Goal: Task Accomplishment & Management: Use online tool/utility

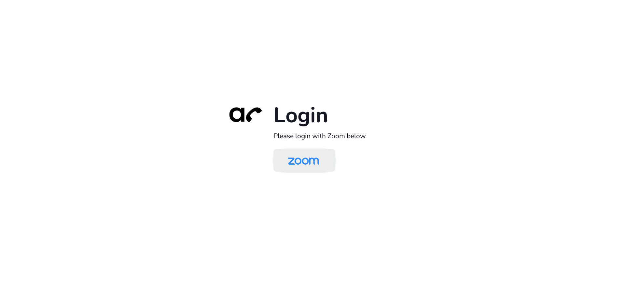
click at [307, 160] on img at bounding box center [303, 160] width 45 height 21
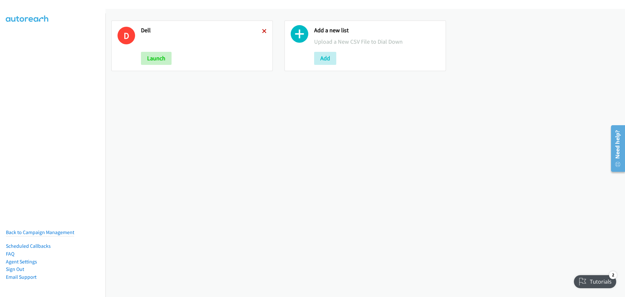
click at [264, 31] on icon at bounding box center [264, 31] width 5 height 5
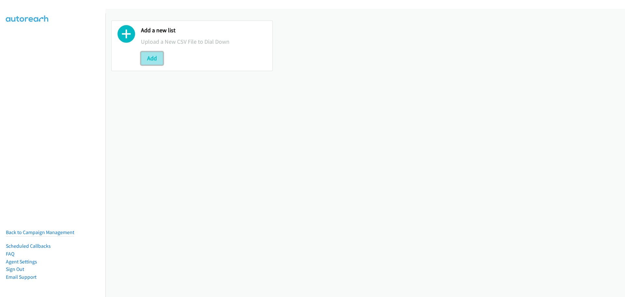
click at [155, 61] on button "Add" at bounding box center [152, 58] width 22 height 13
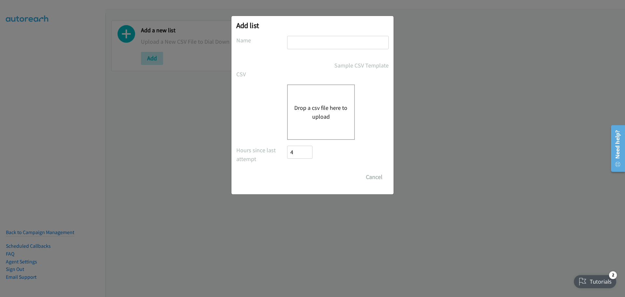
click at [318, 109] on button "Drop a csv file here to upload" at bounding box center [320, 112] width 53 height 18
click at [305, 107] on button "Drop a csv file here to upload" at bounding box center [320, 112] width 53 height 18
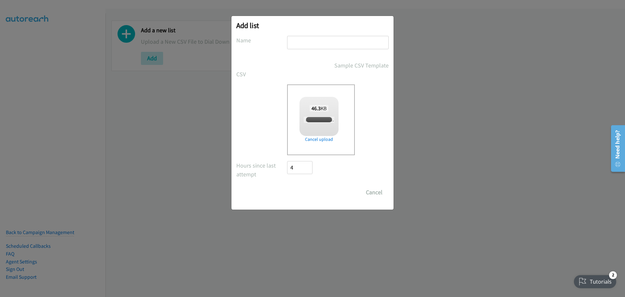
click at [307, 47] on input "text" at bounding box center [338, 42] width 102 height 13
checkbox input "true"
type input "Dell"
click at [297, 193] on input "Save List" at bounding box center [304, 192] width 34 height 13
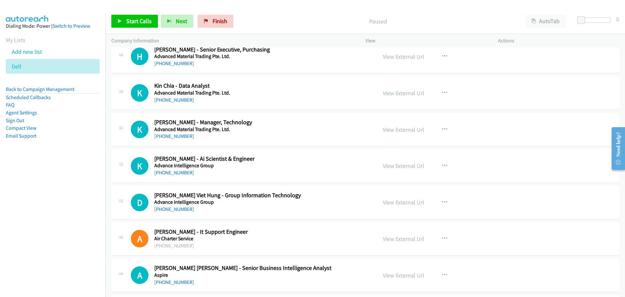
scroll to position [4136, 0]
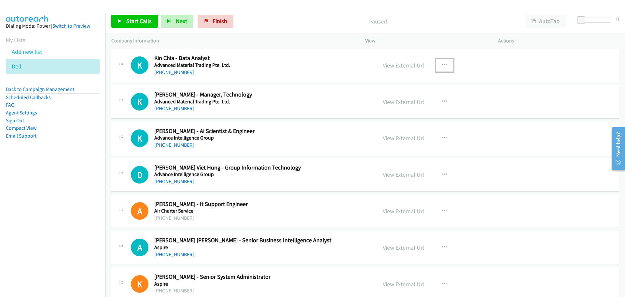
click at [444, 66] on icon "button" at bounding box center [444, 65] width 5 height 5
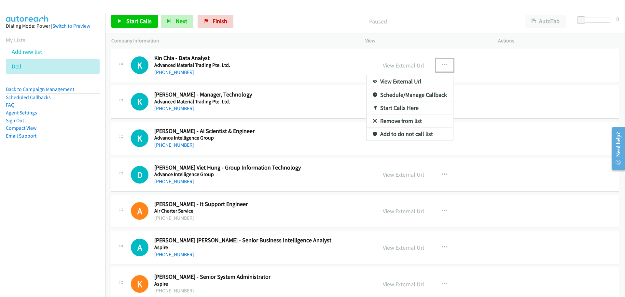
click at [394, 107] on link "Start Calls Here" at bounding box center [410, 107] width 87 height 13
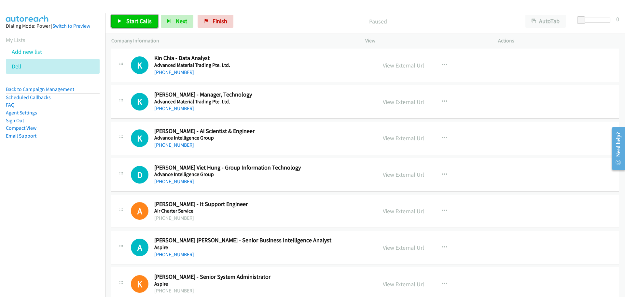
click at [144, 19] on span "Start Calls" at bounding box center [138, 20] width 25 height 7
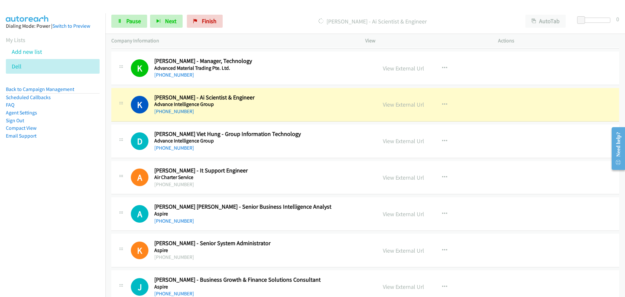
scroll to position [4202, 0]
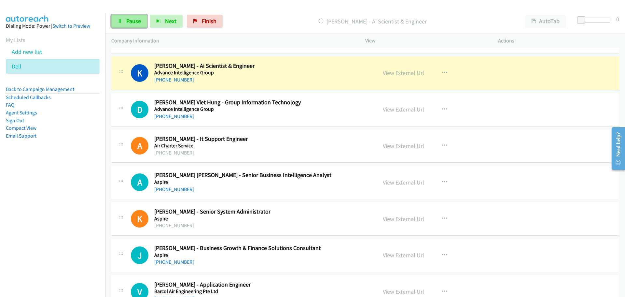
click at [129, 22] on span "Pause" at bounding box center [133, 20] width 15 height 7
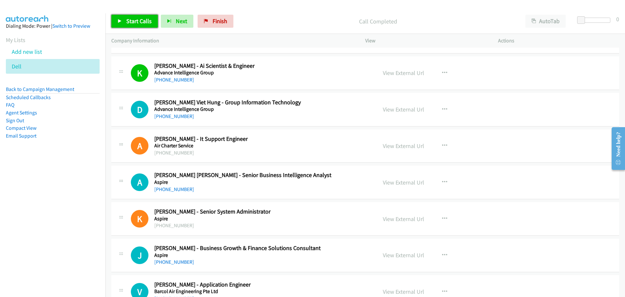
click at [133, 23] on span "Start Calls" at bounding box center [138, 20] width 25 height 7
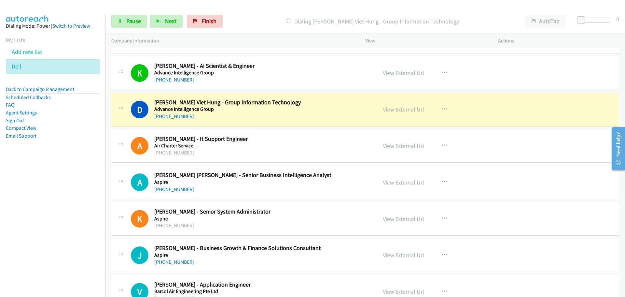
click at [393, 108] on link "View External Url" at bounding box center [403, 109] width 41 height 7
click at [124, 19] on link "Pause" at bounding box center [129, 21] width 36 height 13
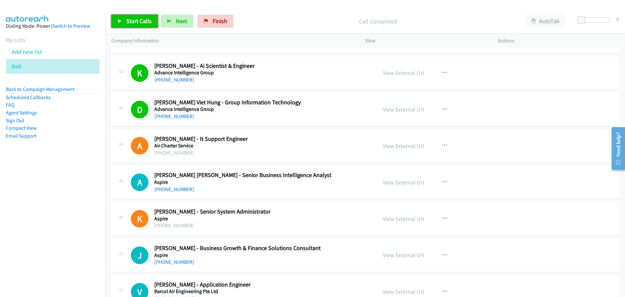
click at [134, 20] on span "Start Calls" at bounding box center [138, 20] width 25 height 7
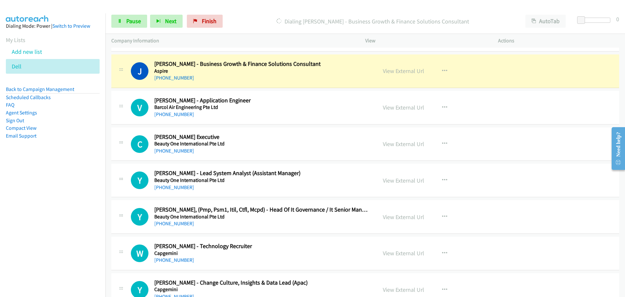
scroll to position [4397, 0]
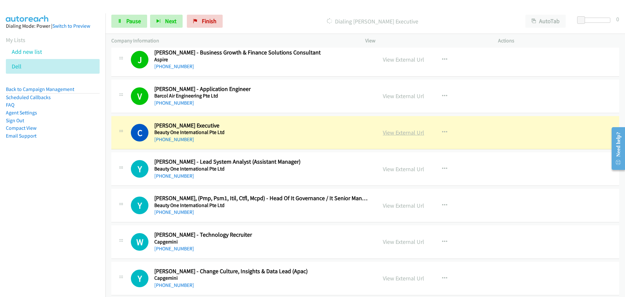
click at [397, 131] on link "View External Url" at bounding box center [403, 132] width 41 height 7
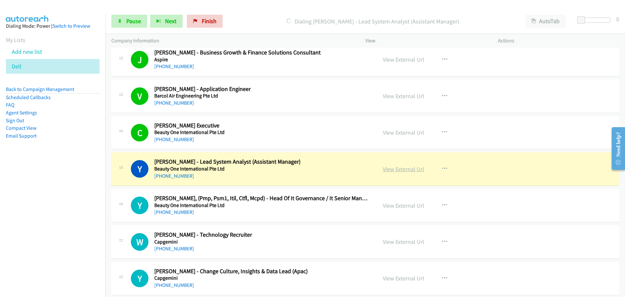
click at [392, 171] on link "View External Url" at bounding box center [403, 168] width 41 height 7
click at [131, 21] on span "Pause" at bounding box center [133, 20] width 15 height 7
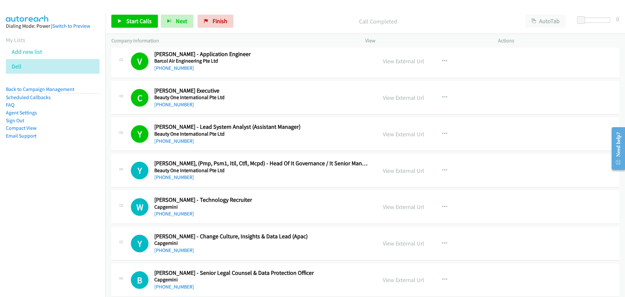
scroll to position [4495, 0]
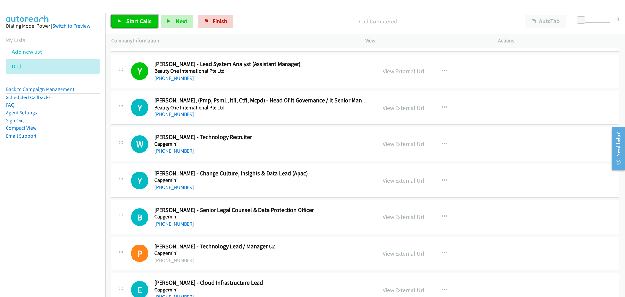
click at [137, 21] on span "Start Calls" at bounding box center [138, 20] width 25 height 7
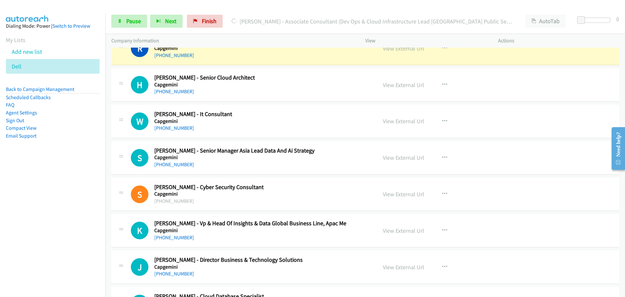
scroll to position [4885, 0]
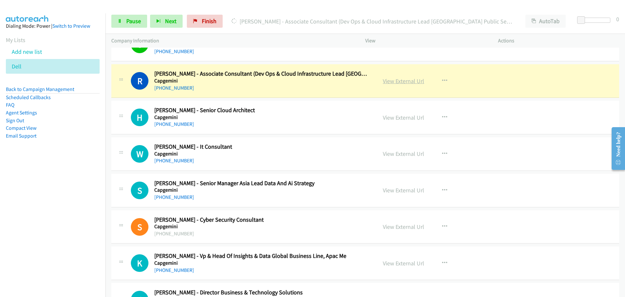
click at [403, 83] on link "View External Url" at bounding box center [403, 80] width 41 height 7
click at [134, 20] on span "Pause" at bounding box center [133, 20] width 15 height 7
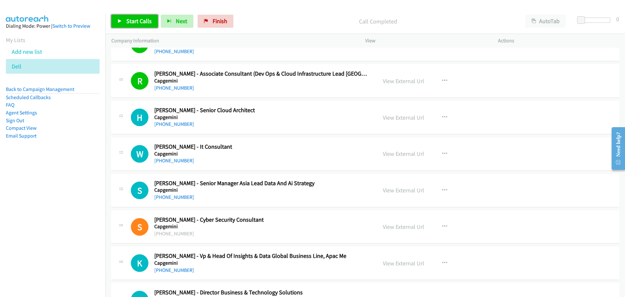
click at [148, 21] on span "Start Calls" at bounding box center [138, 20] width 25 height 7
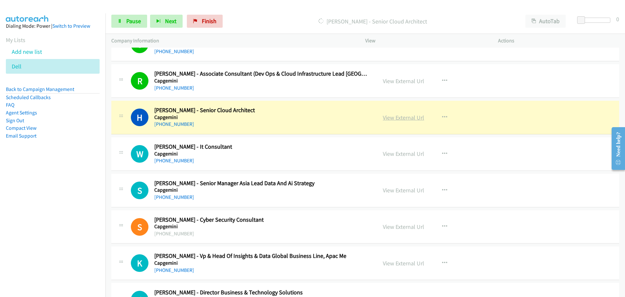
click at [400, 118] on link "View External Url" at bounding box center [403, 117] width 41 height 7
click at [127, 23] on span "Pause" at bounding box center [133, 20] width 15 height 7
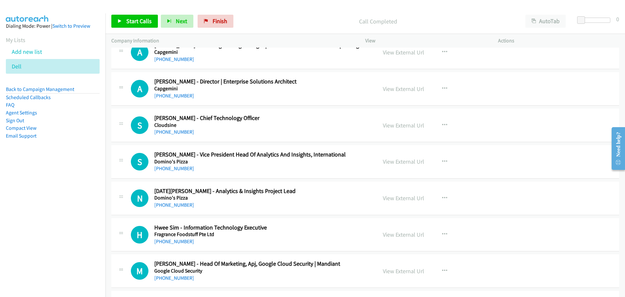
scroll to position [5472, 0]
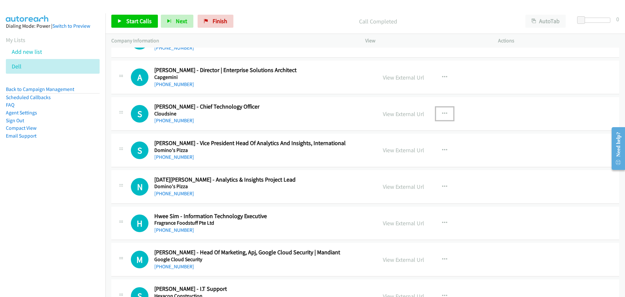
click at [442, 114] on icon "button" at bounding box center [444, 113] width 5 height 5
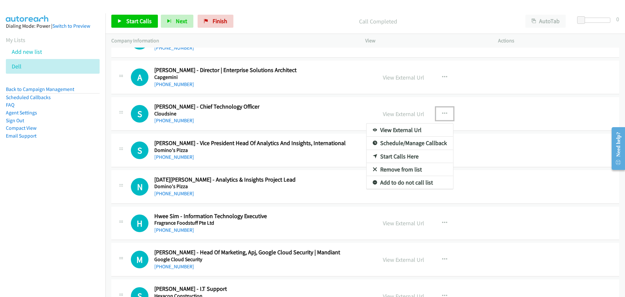
click at [399, 154] on link "Start Calls Here" at bounding box center [410, 156] width 87 height 13
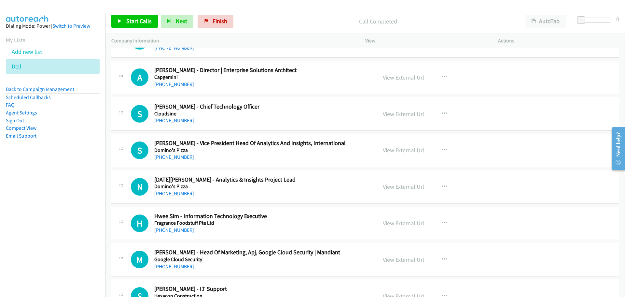
click at [132, 30] on div "Start Calls Pause Next Finish Call Completed AutoTab AutoTab 0" at bounding box center [366, 21] width 520 height 25
click at [442, 114] on icon "button" at bounding box center [444, 113] width 5 height 5
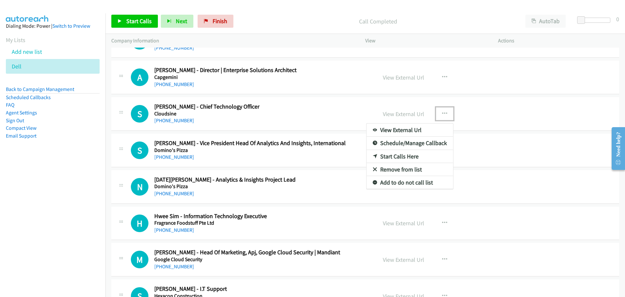
click at [408, 155] on link "Start Calls Here" at bounding box center [410, 156] width 87 height 13
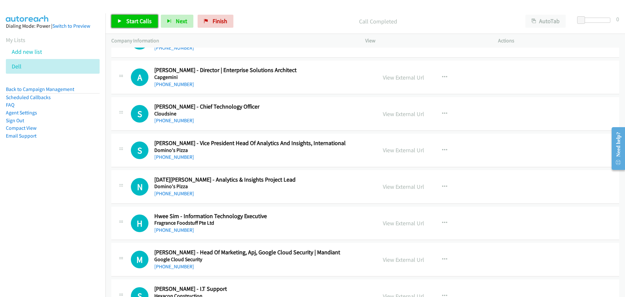
click at [135, 19] on span "Start Calls" at bounding box center [138, 20] width 25 height 7
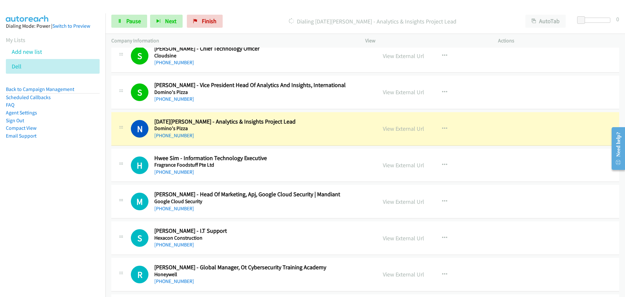
scroll to position [5537, 0]
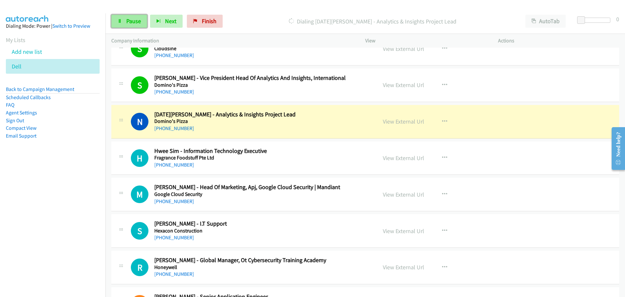
click at [138, 23] on span "Pause" at bounding box center [133, 20] width 15 height 7
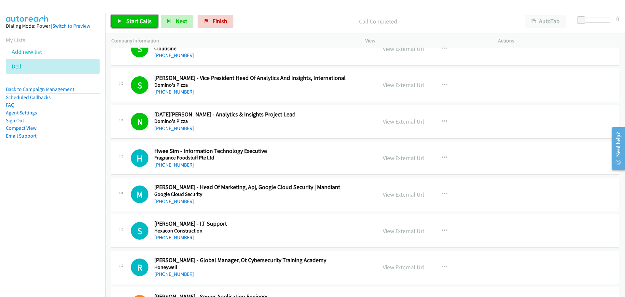
click at [126, 24] on span "Start Calls" at bounding box center [138, 20] width 25 height 7
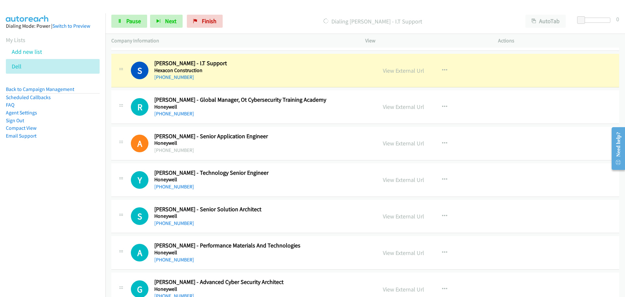
scroll to position [5700, 0]
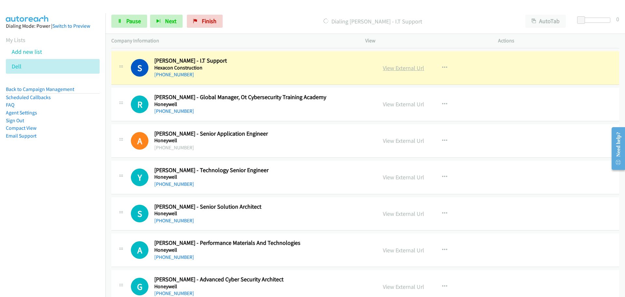
click at [402, 70] on link "View External Url" at bounding box center [403, 67] width 41 height 7
click at [130, 24] on span "Pause" at bounding box center [133, 20] width 15 height 7
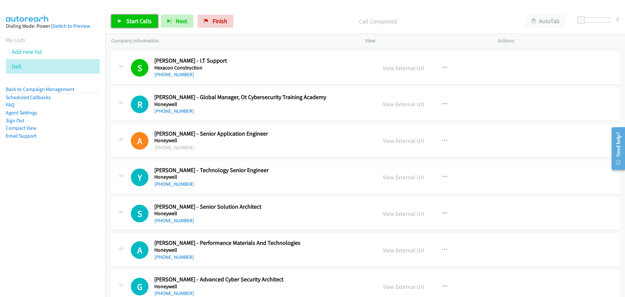
click at [132, 18] on span "Start Calls" at bounding box center [138, 20] width 25 height 7
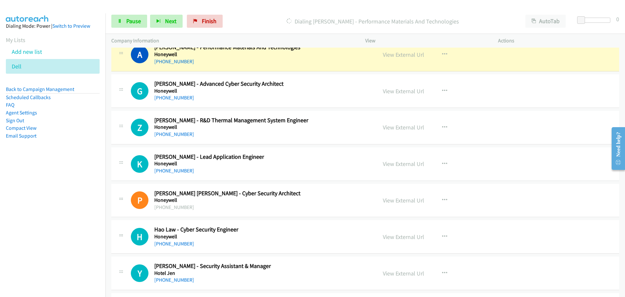
scroll to position [5863, 0]
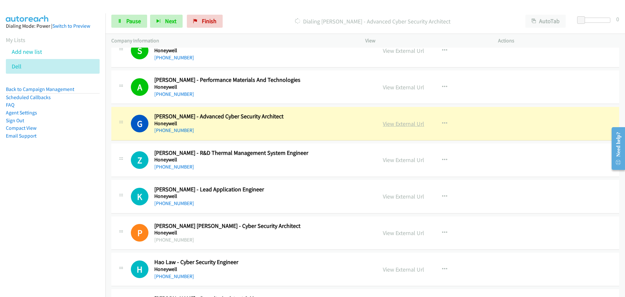
click at [398, 126] on link "View External Url" at bounding box center [403, 123] width 41 height 7
click at [134, 25] on link "Pause" at bounding box center [129, 21] width 36 height 13
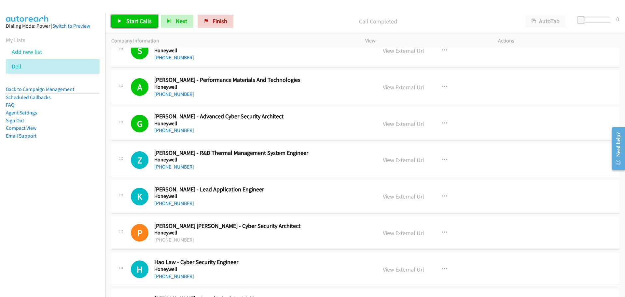
click at [143, 24] on span "Start Calls" at bounding box center [138, 20] width 25 height 7
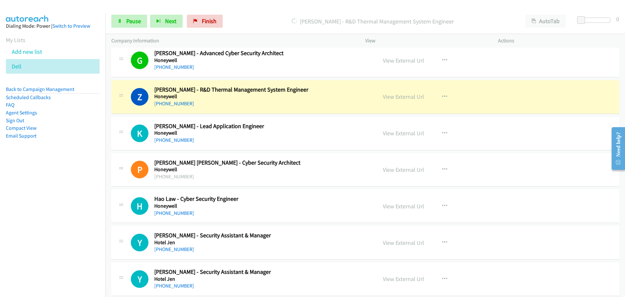
scroll to position [5928, 0]
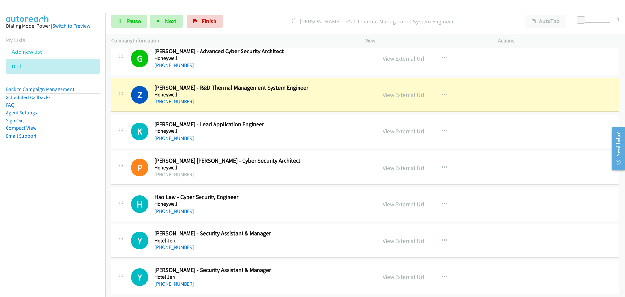
click at [388, 95] on link "View External Url" at bounding box center [403, 94] width 41 height 7
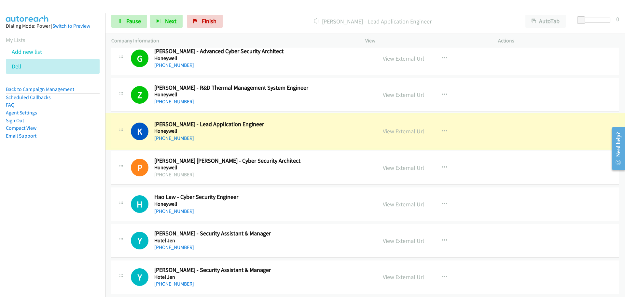
click at [401, 131] on link "View External Url" at bounding box center [403, 130] width 41 height 7
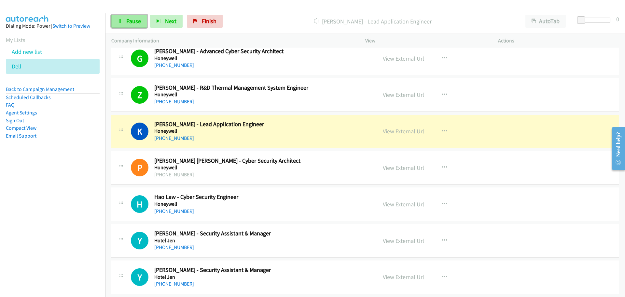
click at [141, 19] on link "Pause" at bounding box center [129, 21] width 36 height 13
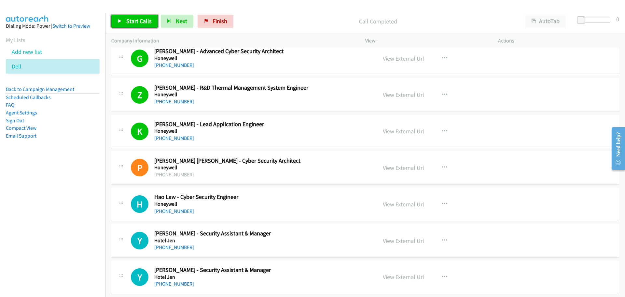
click at [129, 20] on span "Start Calls" at bounding box center [138, 20] width 25 height 7
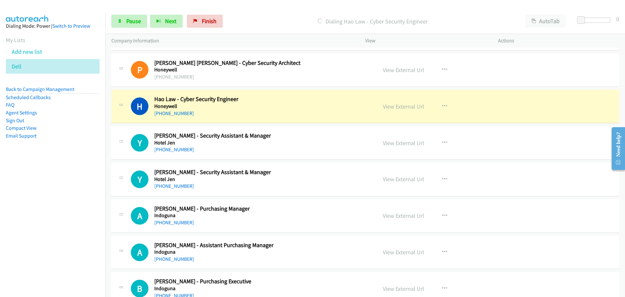
scroll to position [6058, 0]
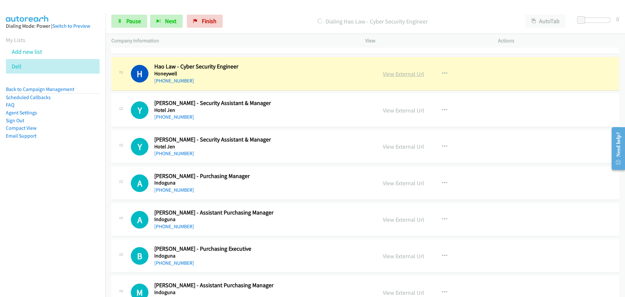
click at [401, 73] on link "View External Url" at bounding box center [403, 73] width 41 height 7
click at [124, 21] on link "Pause" at bounding box center [129, 21] width 36 height 13
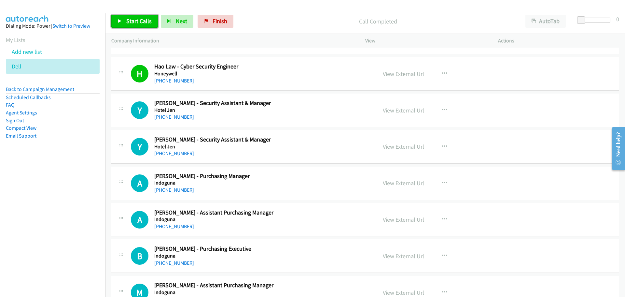
click at [144, 22] on span "Start Calls" at bounding box center [138, 20] width 25 height 7
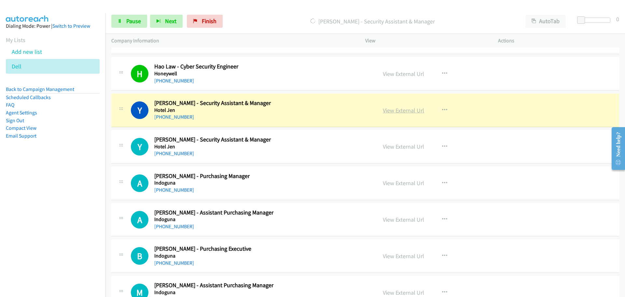
click at [393, 108] on link "View External Url" at bounding box center [403, 110] width 41 height 7
click at [119, 25] on link "Pause" at bounding box center [129, 21] width 36 height 13
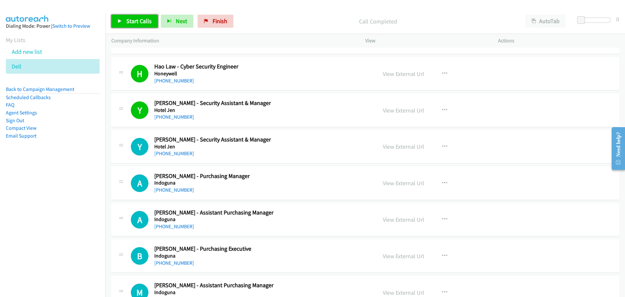
click at [141, 25] on link "Start Calls" at bounding box center [134, 21] width 47 height 13
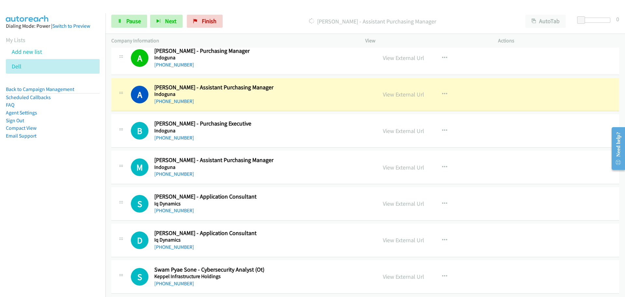
scroll to position [6221, 0]
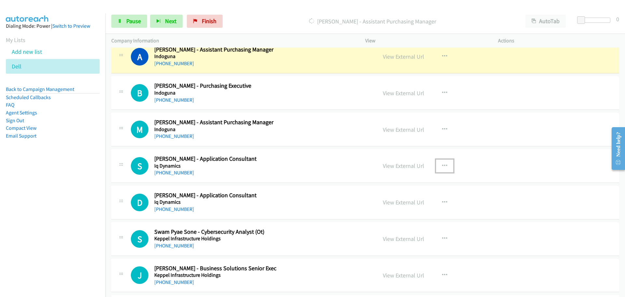
click at [444, 166] on icon "button" at bounding box center [444, 165] width 5 height 5
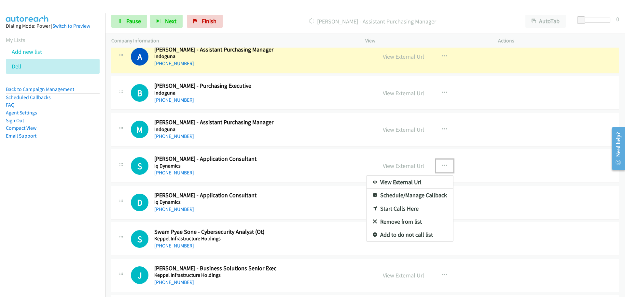
click at [403, 206] on link "Start Calls Here" at bounding box center [410, 208] width 87 height 13
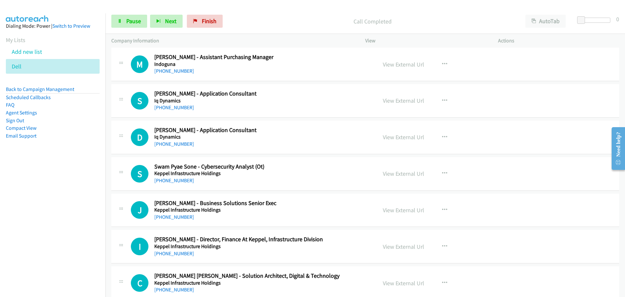
scroll to position [6319, 0]
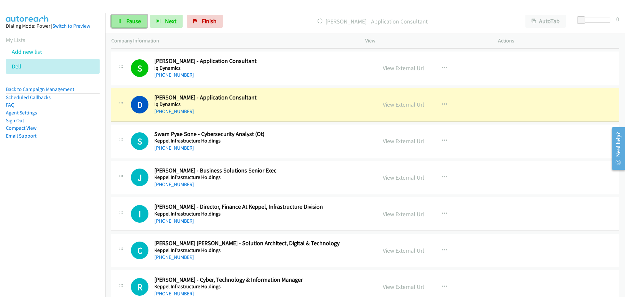
click at [125, 25] on link "Pause" at bounding box center [129, 21] width 36 height 13
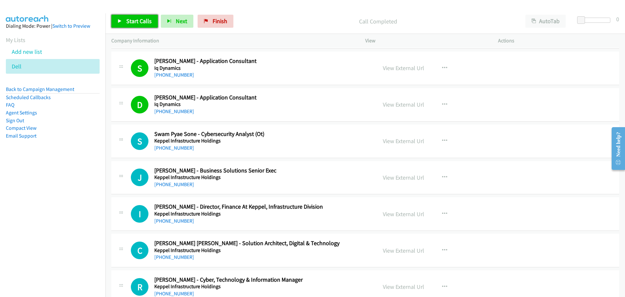
click at [136, 20] on span "Start Calls" at bounding box center [138, 20] width 25 height 7
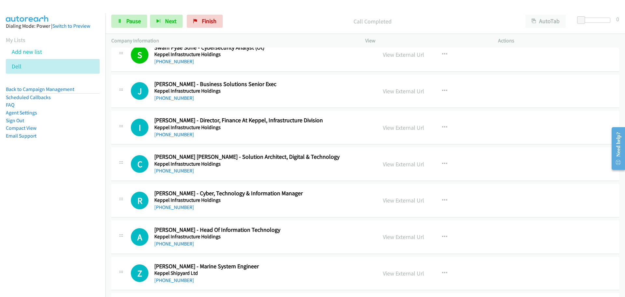
scroll to position [6416, 0]
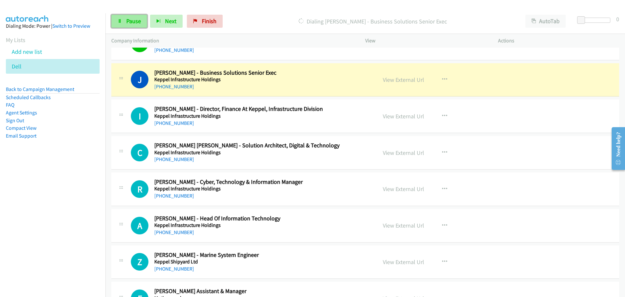
click at [130, 26] on link "Pause" at bounding box center [129, 21] width 36 height 13
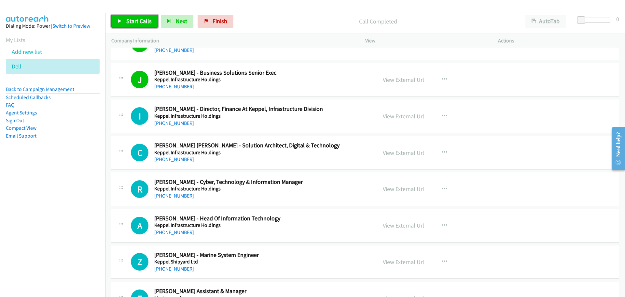
click at [130, 24] on span "Start Calls" at bounding box center [138, 20] width 25 height 7
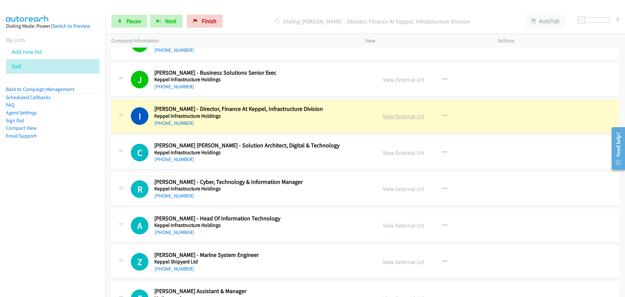
click at [393, 113] on link "View External Url" at bounding box center [403, 115] width 41 height 7
click at [121, 16] on link "Pause" at bounding box center [129, 21] width 36 height 13
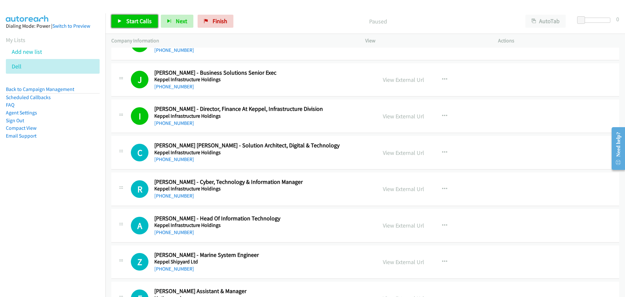
click at [136, 22] on span "Start Calls" at bounding box center [138, 20] width 25 height 7
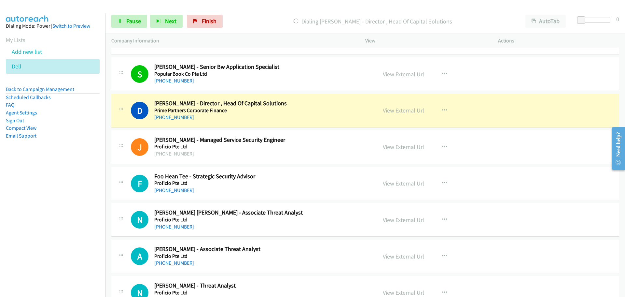
scroll to position [6709, 0]
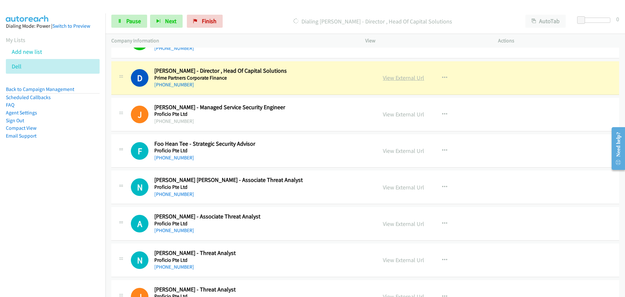
click at [391, 76] on link "View External Url" at bounding box center [403, 77] width 41 height 7
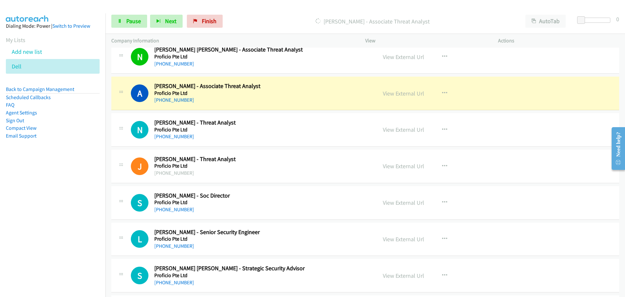
scroll to position [6872, 0]
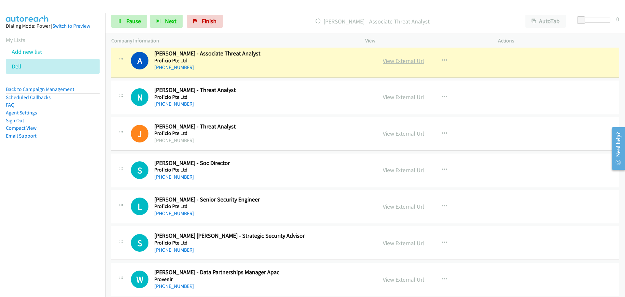
click at [403, 62] on link "View External Url" at bounding box center [403, 60] width 41 height 7
click at [135, 19] on span "Pause" at bounding box center [133, 20] width 15 height 7
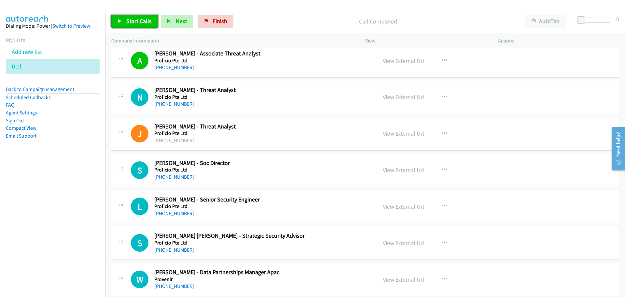
click at [142, 20] on span "Start Calls" at bounding box center [138, 20] width 25 height 7
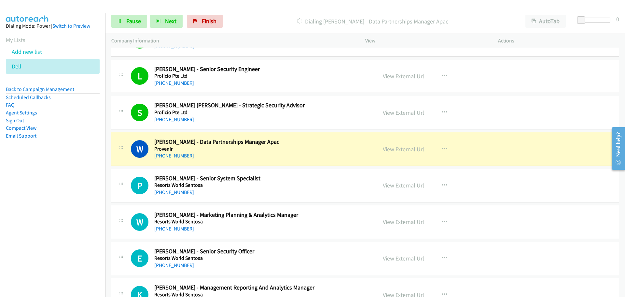
scroll to position [7035, 0]
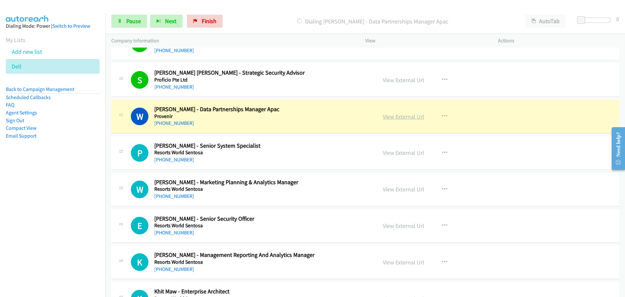
click at [406, 114] on link "View External Url" at bounding box center [403, 116] width 41 height 7
click at [128, 18] on span "Pause" at bounding box center [133, 20] width 15 height 7
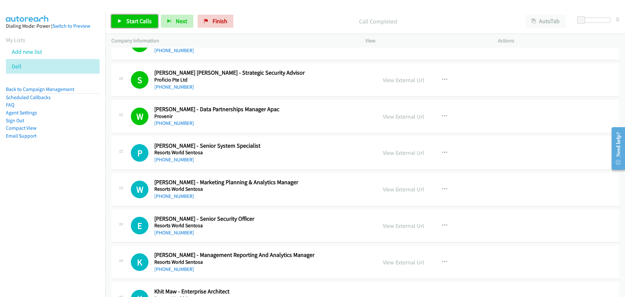
click at [138, 20] on span "Start Calls" at bounding box center [138, 20] width 25 height 7
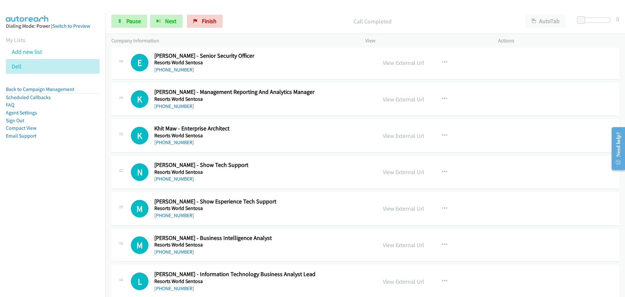
scroll to position [7133, 0]
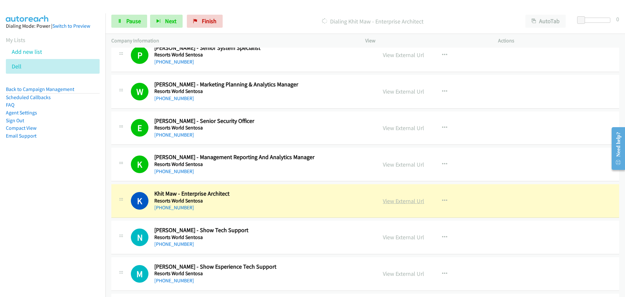
click at [404, 200] on link "View External Url" at bounding box center [403, 200] width 41 height 7
click at [131, 22] on span "Pause" at bounding box center [133, 20] width 15 height 7
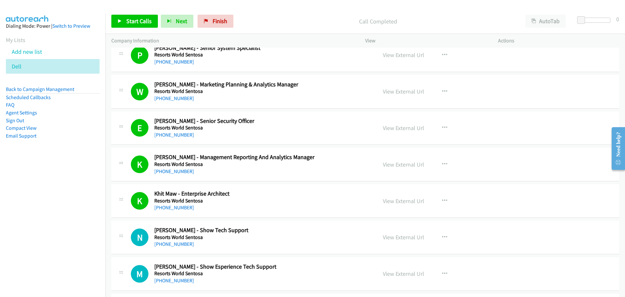
click at [128, 11] on div "Start Calls Pause Next Finish Call Completed AutoTab AutoTab 0" at bounding box center [366, 21] width 520 height 25
click at [130, 23] on span "Start Calls" at bounding box center [138, 20] width 25 height 7
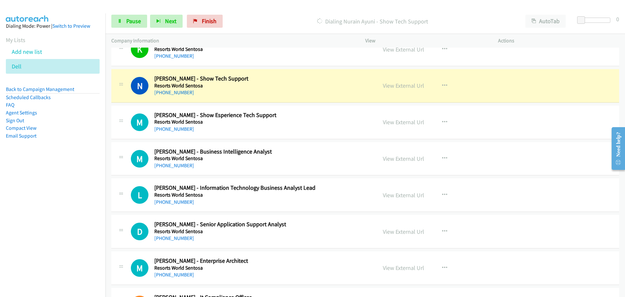
scroll to position [7296, 0]
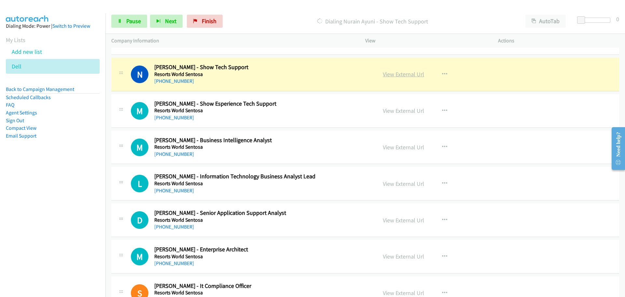
click at [406, 74] on link "View External Url" at bounding box center [403, 73] width 41 height 7
click at [136, 25] on link "Pause" at bounding box center [129, 21] width 36 height 13
